Goal: Task Accomplishment & Management: Use online tool/utility

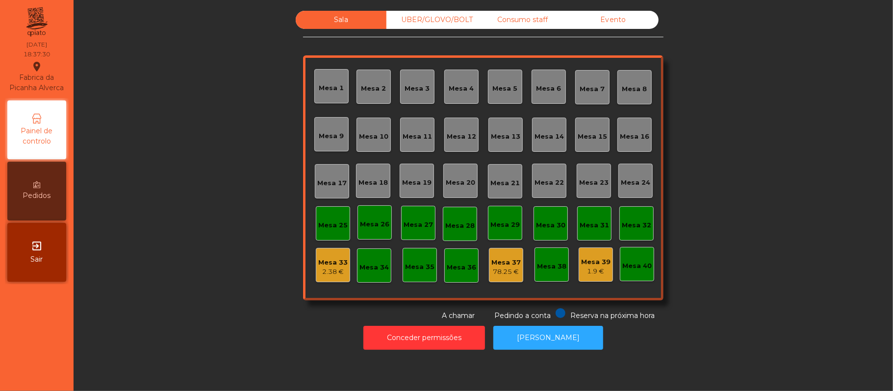
click at [522, 22] on div "Consumo staff" at bounding box center [522, 20] width 91 height 18
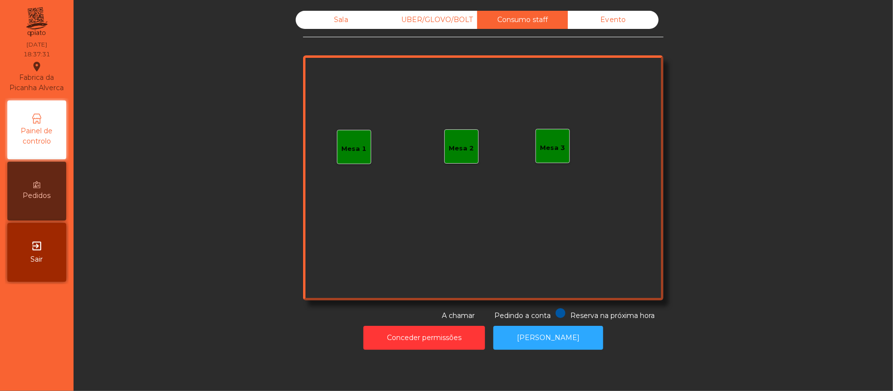
click at [357, 142] on div "Mesa 1" at bounding box center [354, 147] width 25 height 14
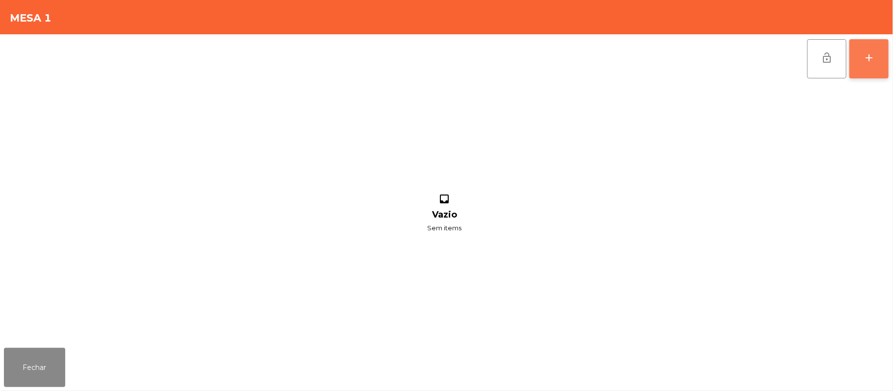
click at [865, 73] on button "add" at bounding box center [869, 58] width 39 height 39
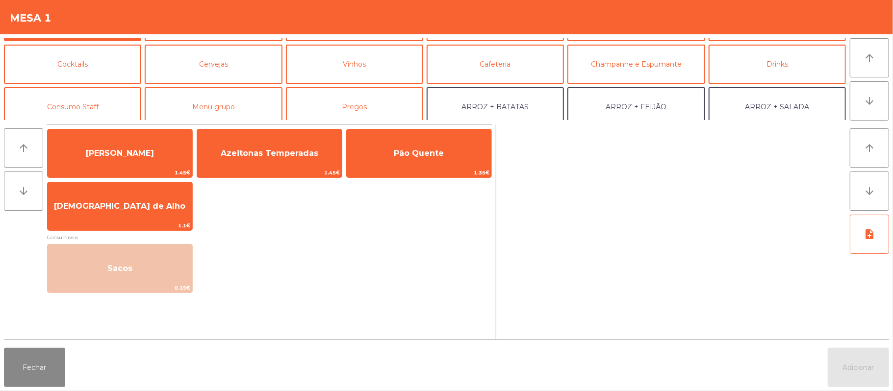
scroll to position [53, 0]
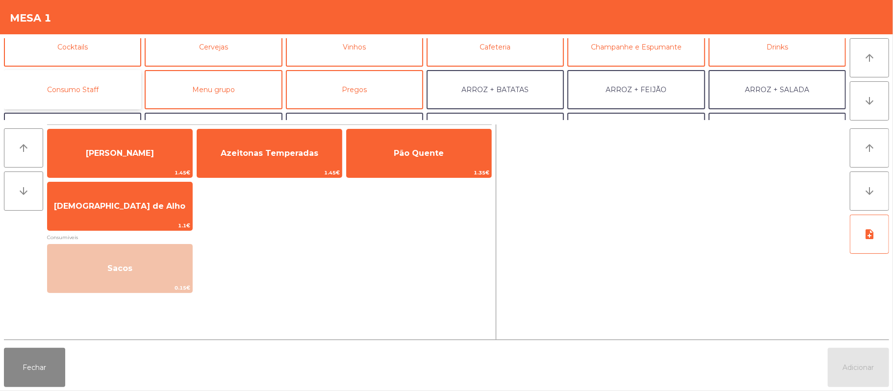
click at [117, 86] on button "Consumo Staff" at bounding box center [72, 89] width 137 height 39
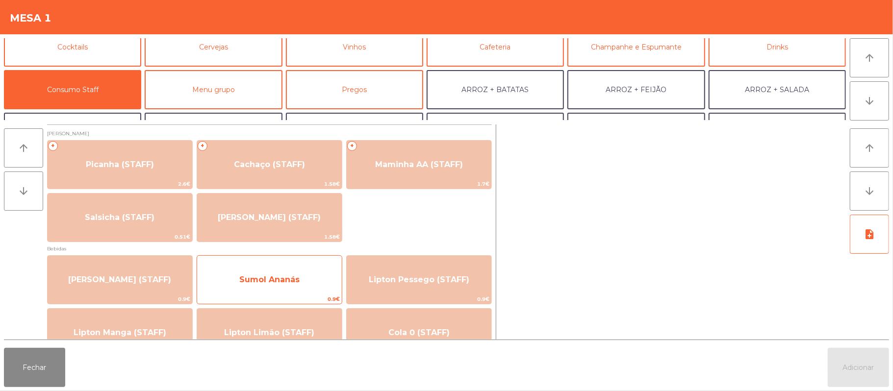
click at [295, 301] on span "0.9€" at bounding box center [269, 299] width 145 height 9
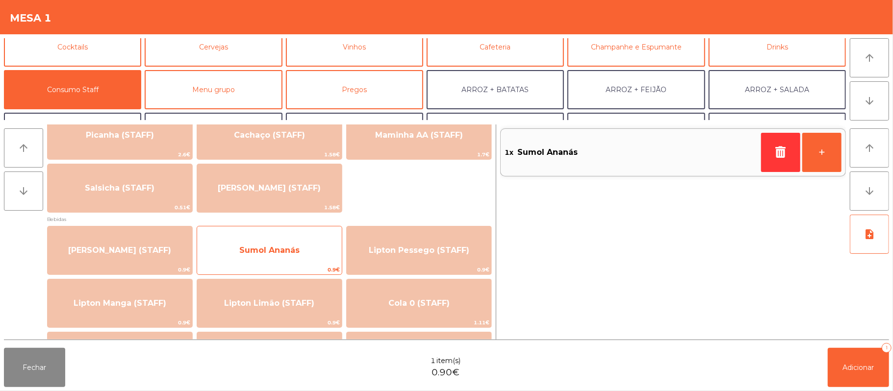
scroll to position [55, 0]
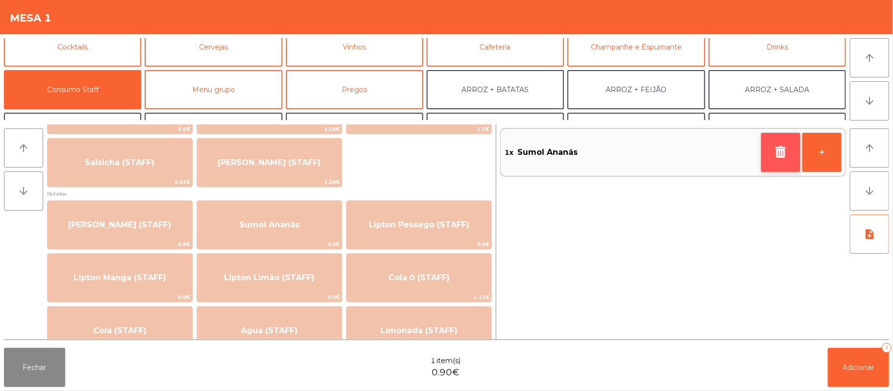
click at [777, 158] on button "button" at bounding box center [780, 152] width 39 height 39
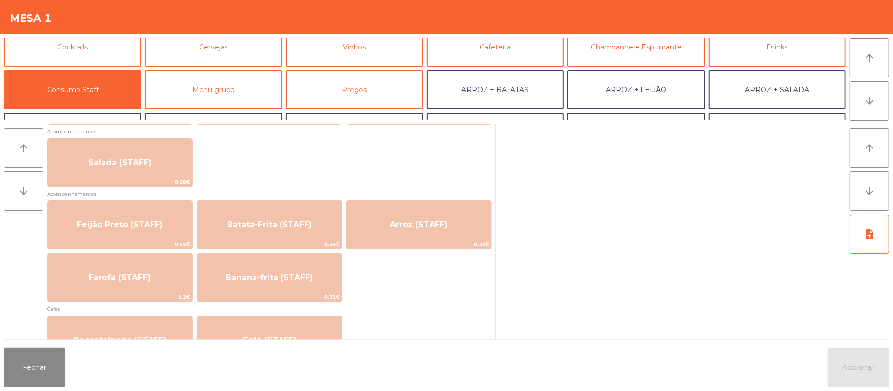
click at [429, 305] on span "Cafes" at bounding box center [269, 309] width 445 height 9
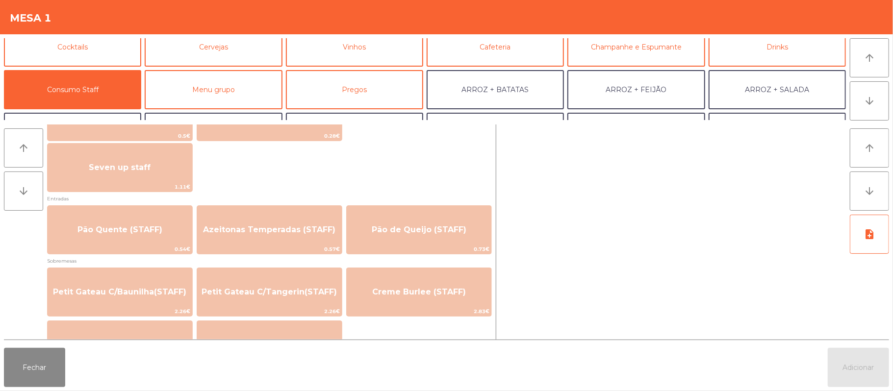
scroll to position [648, 0]
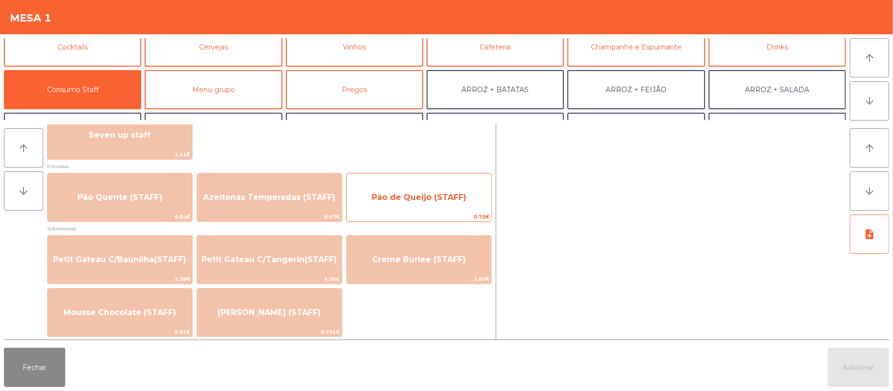
click at [426, 198] on span "Pão de Queijo (STAFF)" at bounding box center [419, 197] width 95 height 9
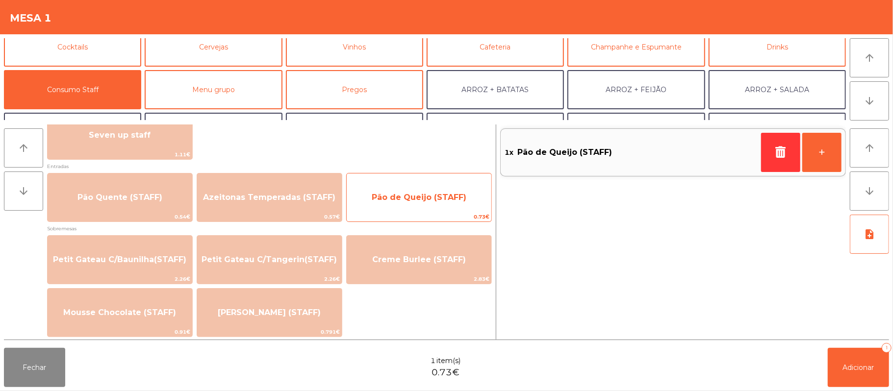
click at [432, 193] on span "Pão de Queijo (STAFF)" at bounding box center [419, 197] width 95 height 9
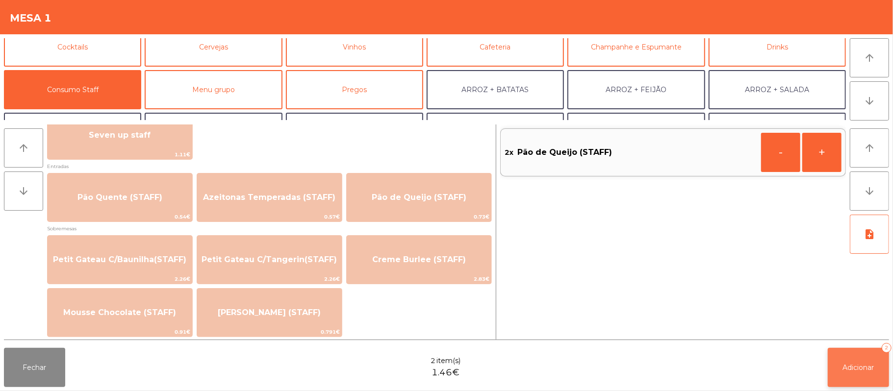
click at [860, 386] on button "Adicionar 2" at bounding box center [858, 367] width 61 height 39
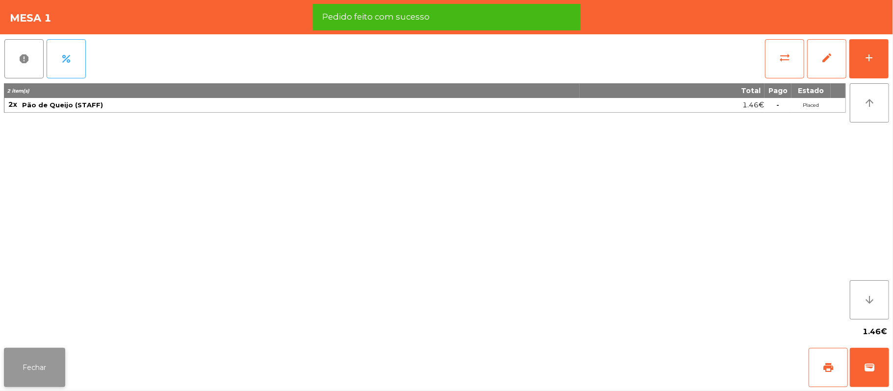
click at [26, 370] on button "Fechar" at bounding box center [34, 367] width 61 height 39
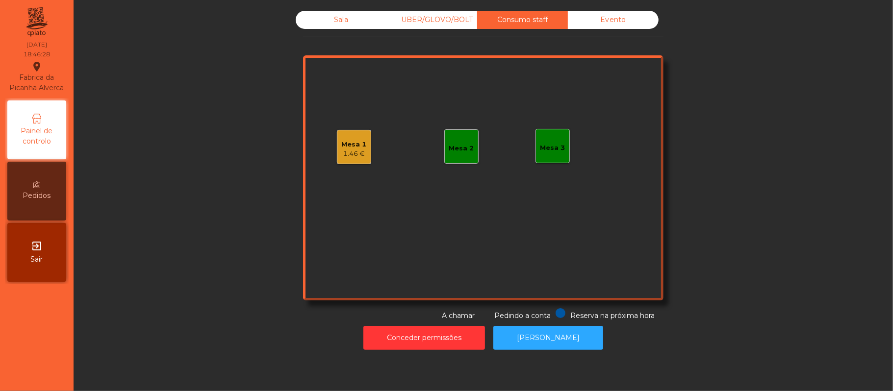
click at [430, 20] on div "UBER/GLOVO/BOLT" at bounding box center [432, 20] width 91 height 18
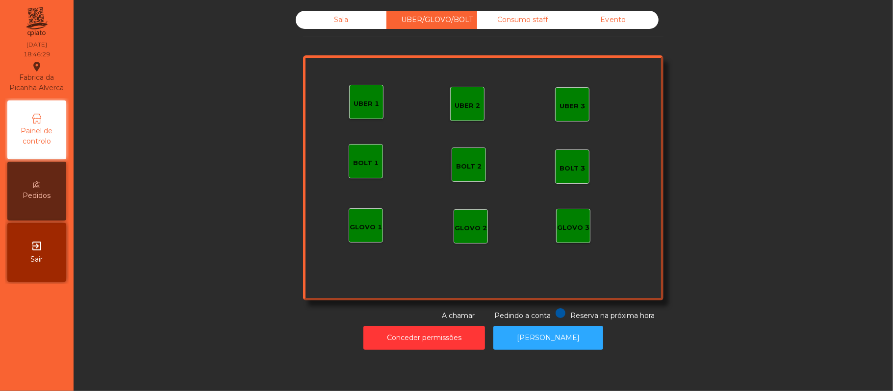
click at [331, 18] on div "Sala" at bounding box center [341, 20] width 91 height 18
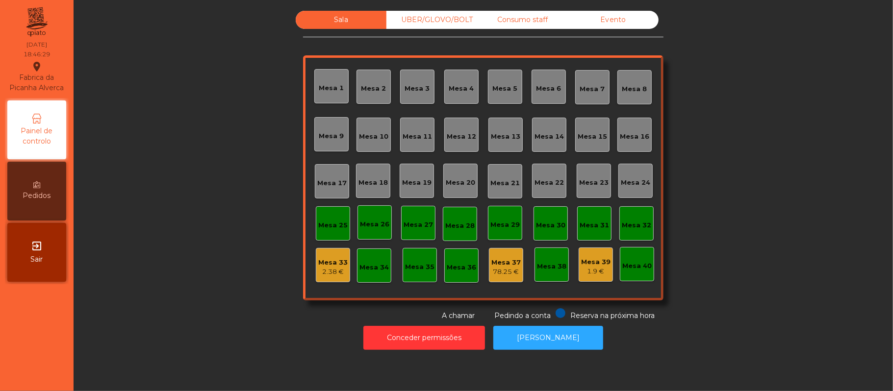
click at [176, 169] on div "Sala UBER/GLOVO/BOLT Consumo staff Evento [GEOGRAPHIC_DATA] 2 [GEOGRAPHIC_DATA]…" at bounding box center [483, 166] width 793 height 311
